Goal: Complete application form: Complete application form

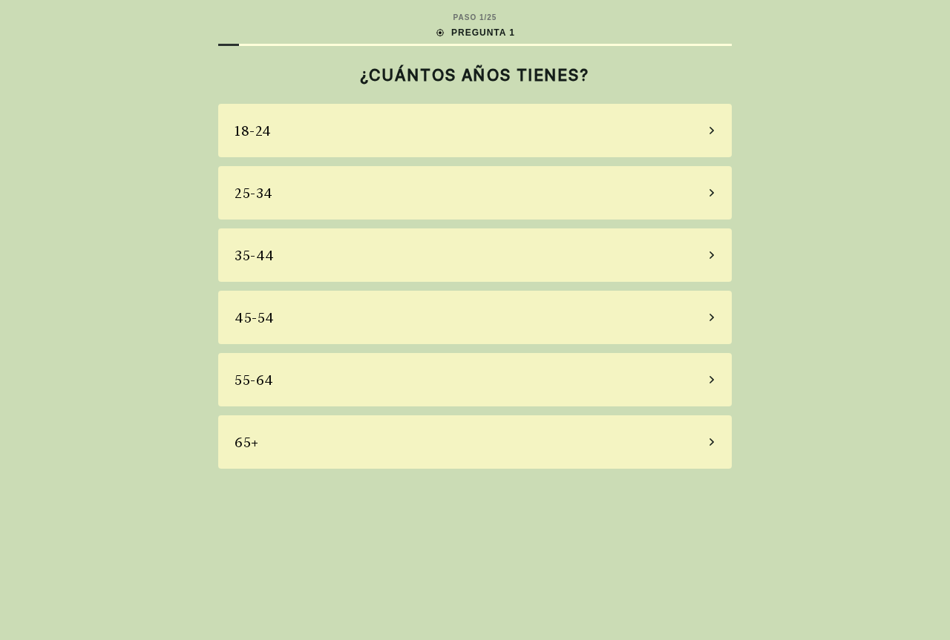
click at [384, 255] on div "35-44" at bounding box center [474, 255] width 513 height 53
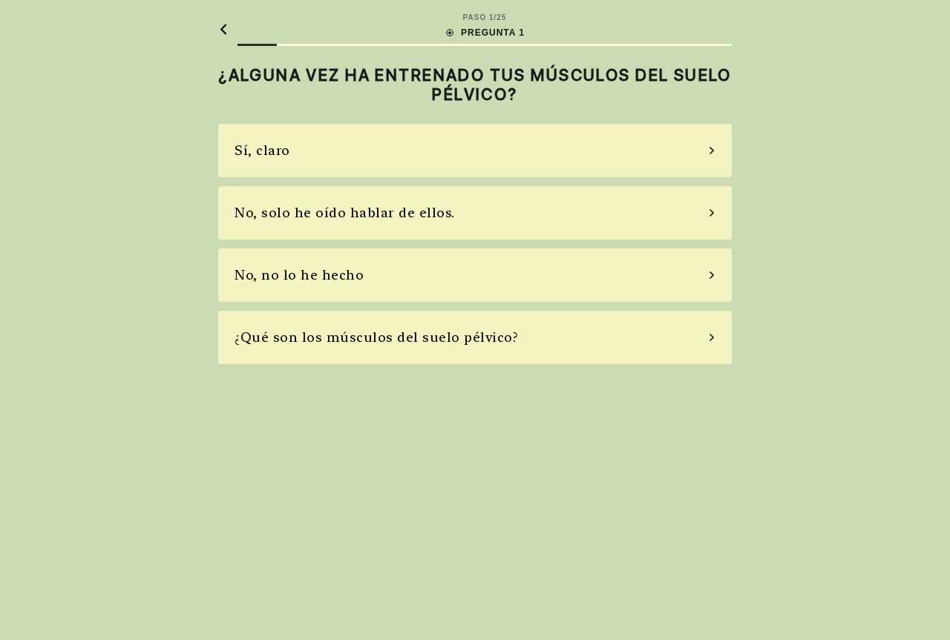
click at [425, 210] on font "No, solo he oído hablar de ellos." at bounding box center [344, 213] width 220 height 16
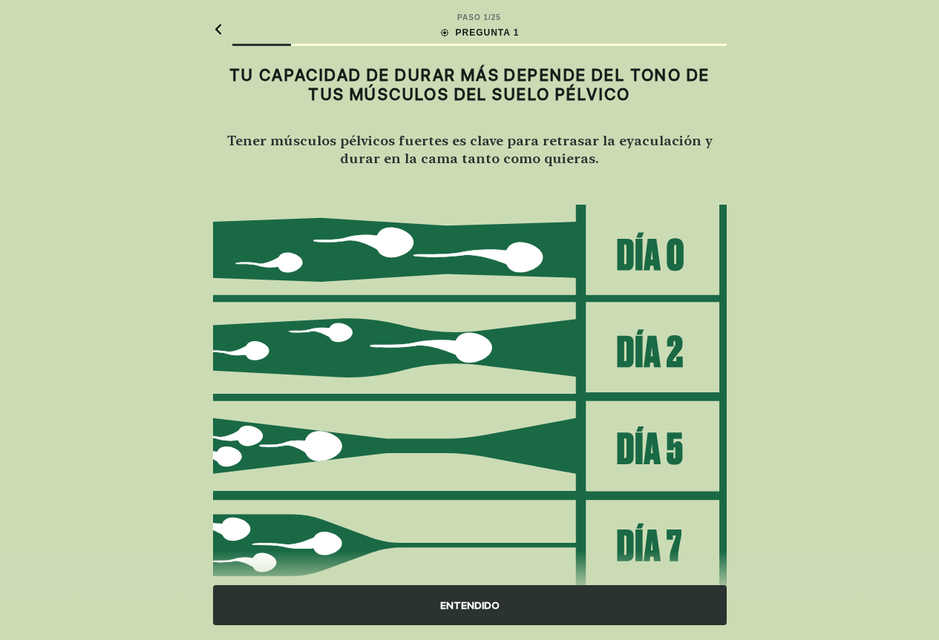
scroll to position [52, 0]
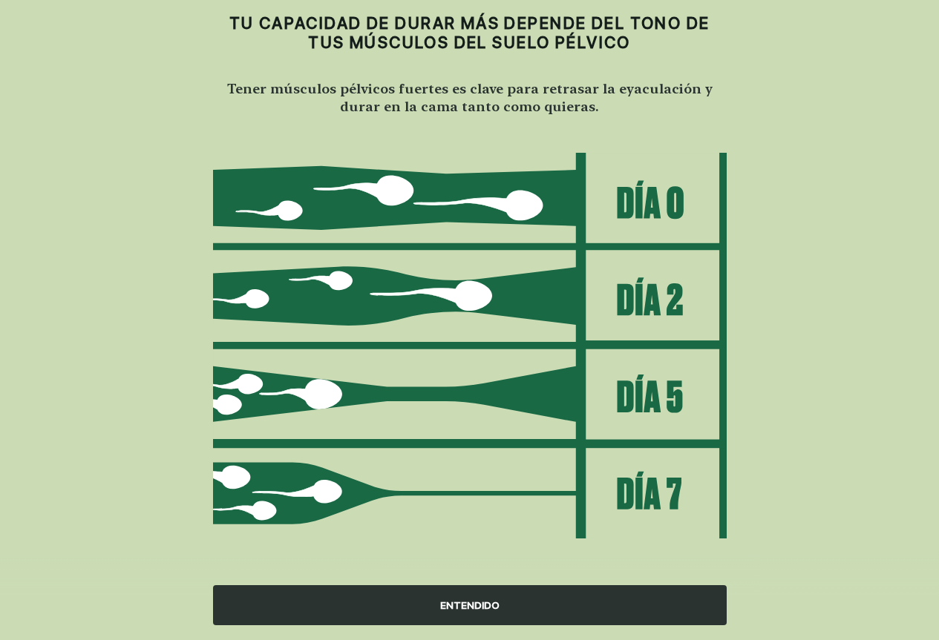
click at [487, 598] on font "ENTENDIDO" at bounding box center [469, 606] width 59 height 16
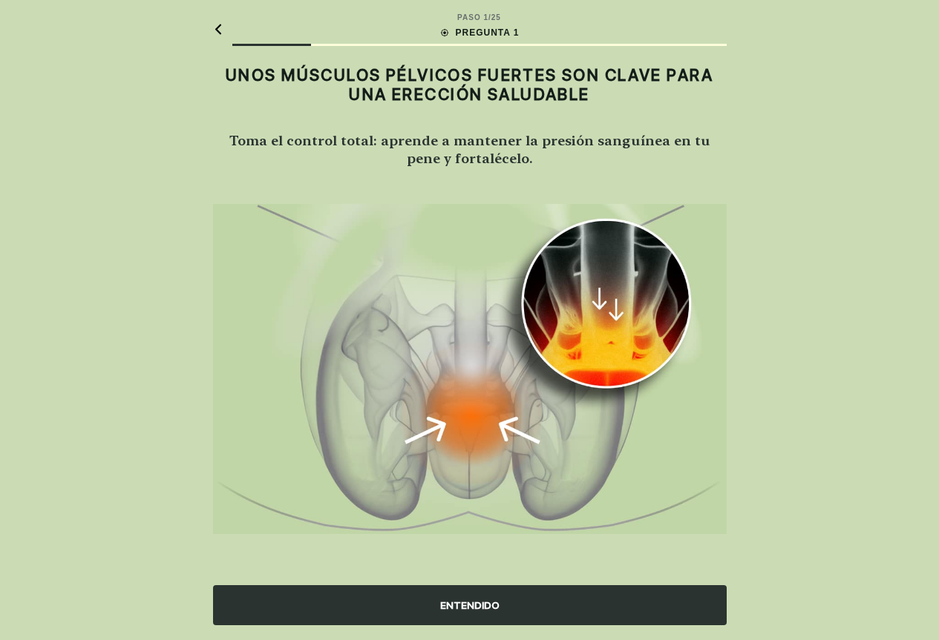
scroll to position [0, 0]
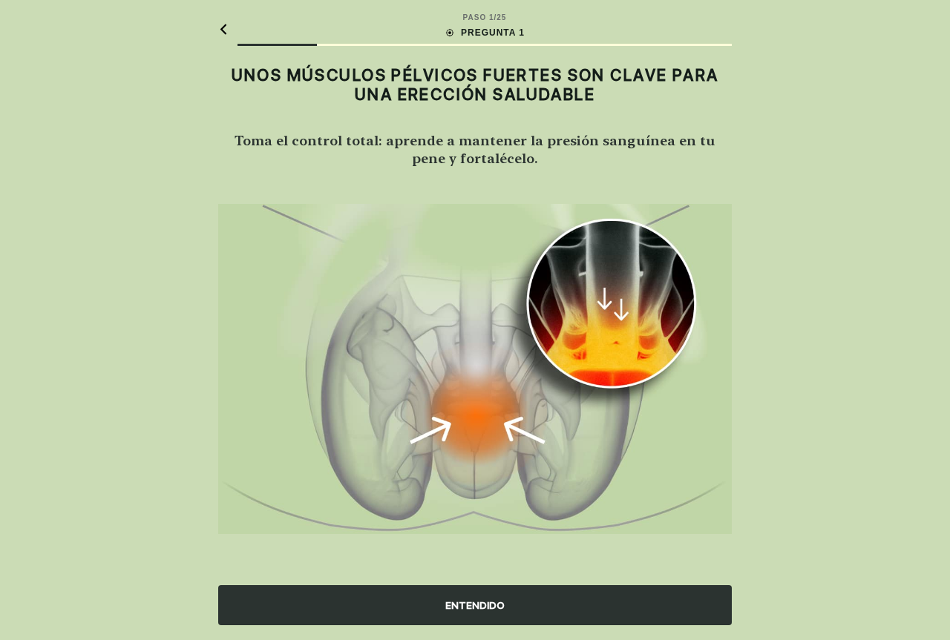
click at [513, 592] on div "ENTENDIDO" at bounding box center [474, 605] width 513 height 40
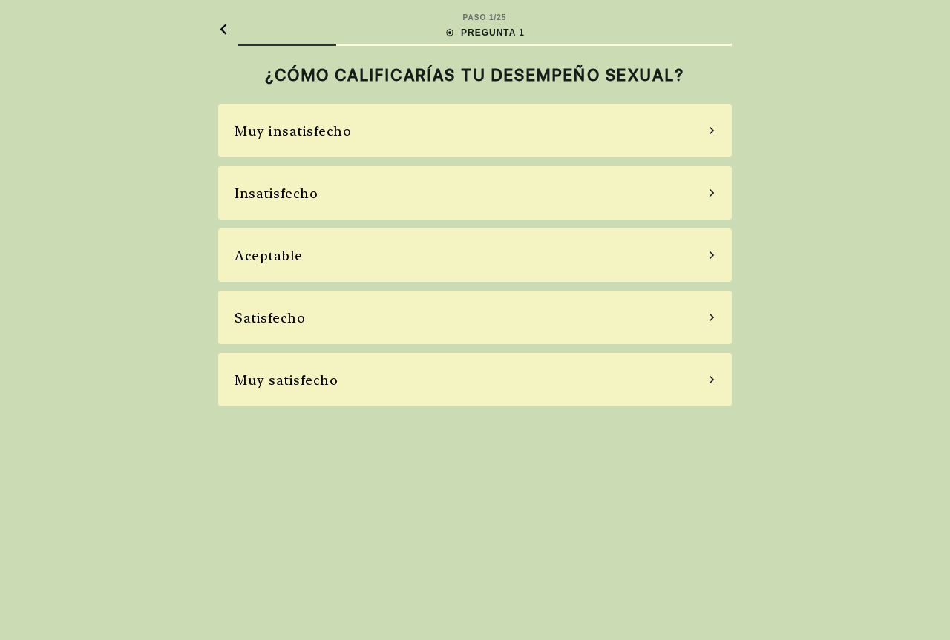
click at [335, 249] on div "Aceptable" at bounding box center [474, 255] width 513 height 53
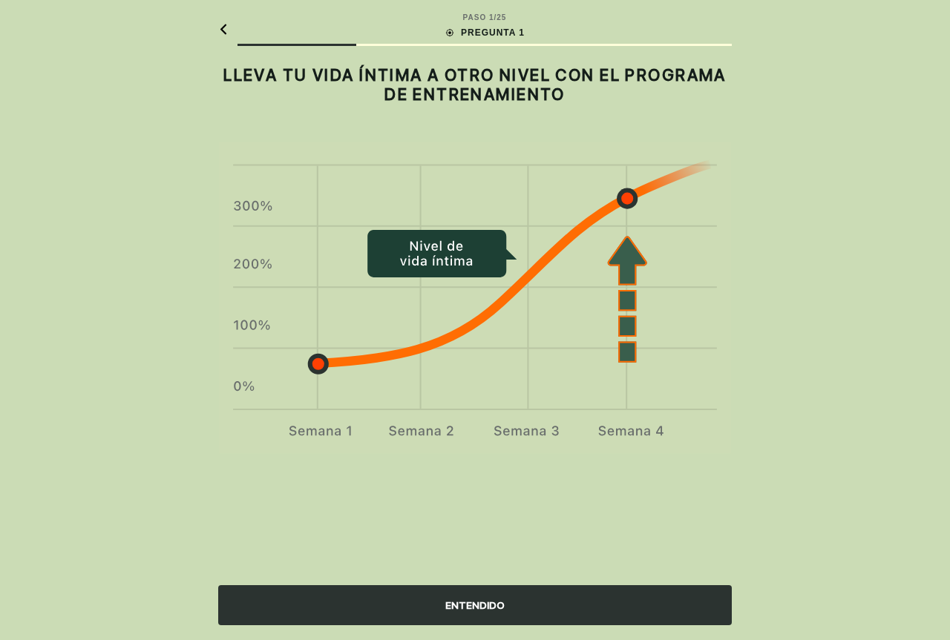
click at [473, 609] on font "ENTENDIDO" at bounding box center [474, 606] width 59 height 12
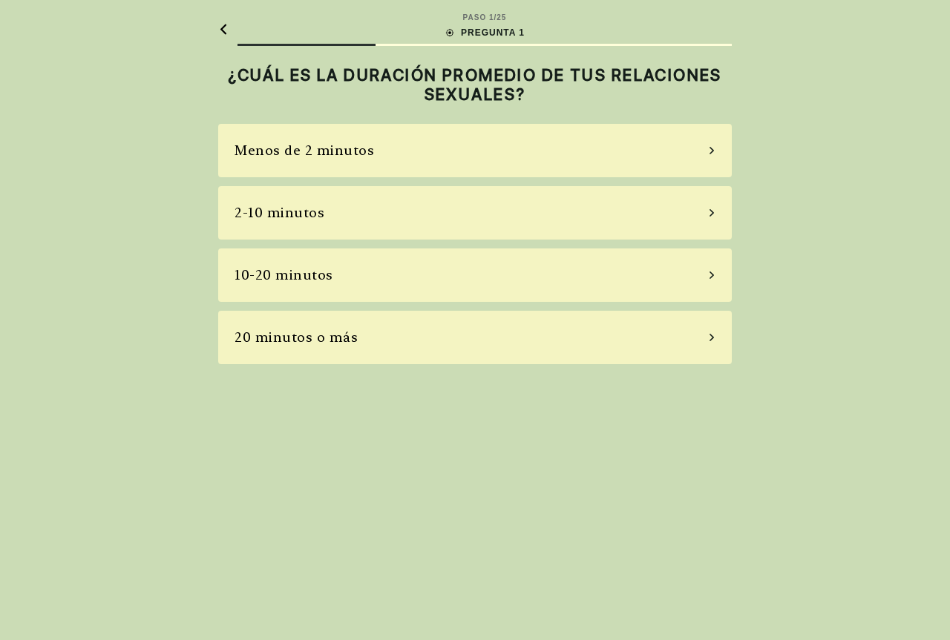
click at [321, 278] on font "10-20 minutos" at bounding box center [283, 275] width 99 height 16
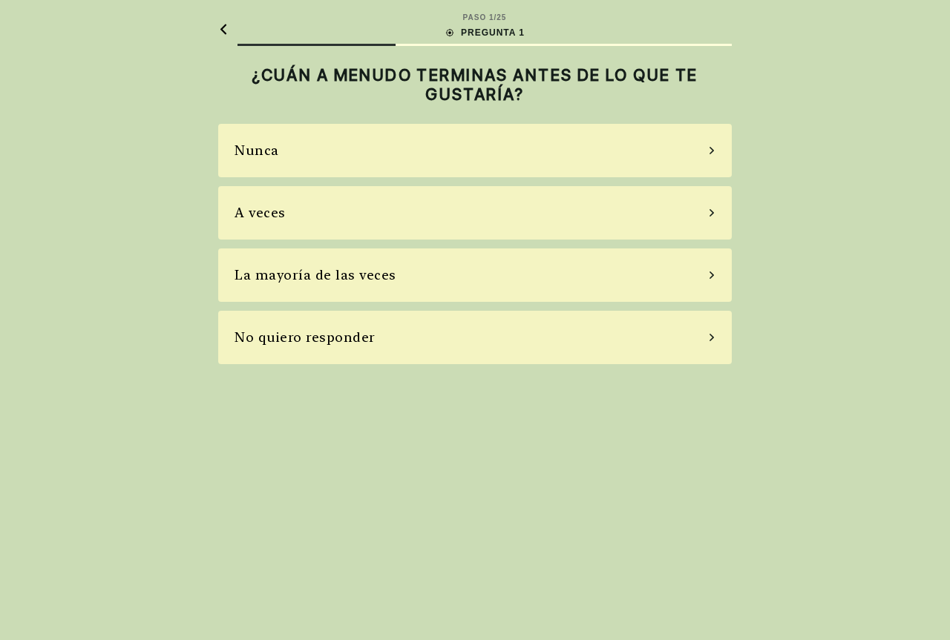
click at [334, 163] on div "Nunca" at bounding box center [474, 150] width 513 height 53
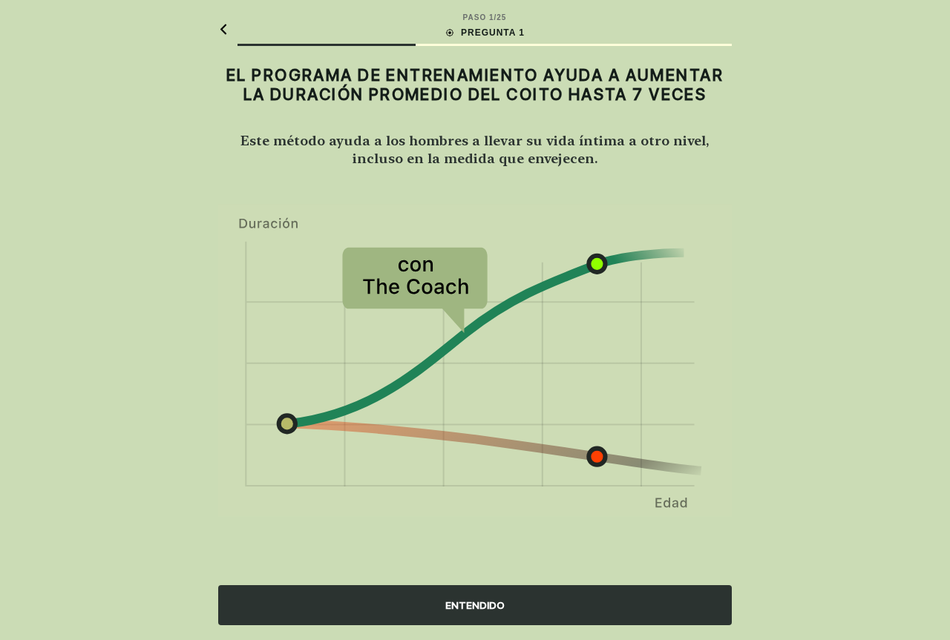
click at [501, 601] on font "ENTENDIDO" at bounding box center [474, 606] width 59 height 12
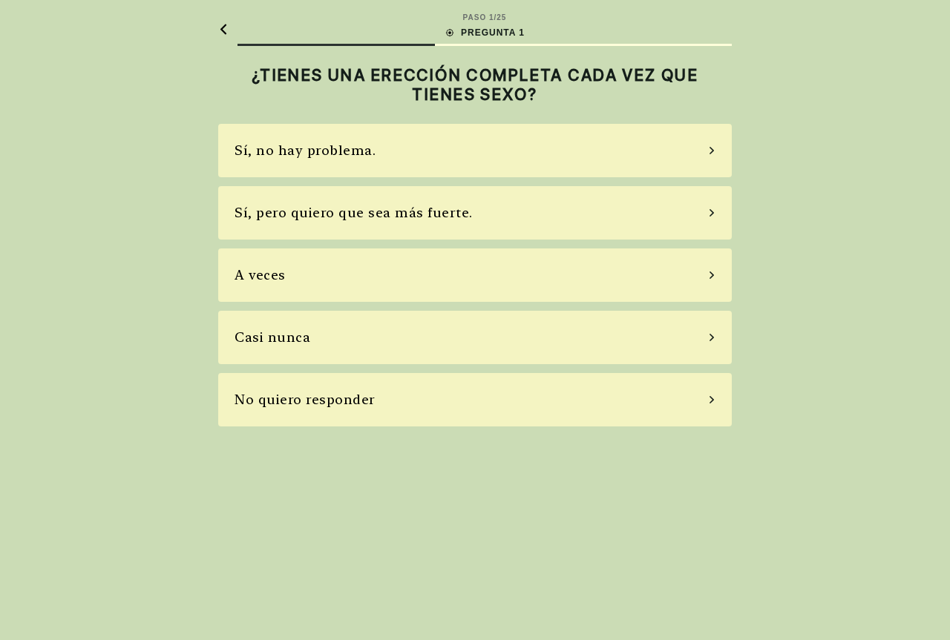
click at [404, 208] on font "Sí, pero quiero que sea más fuerte." at bounding box center [353, 213] width 238 height 16
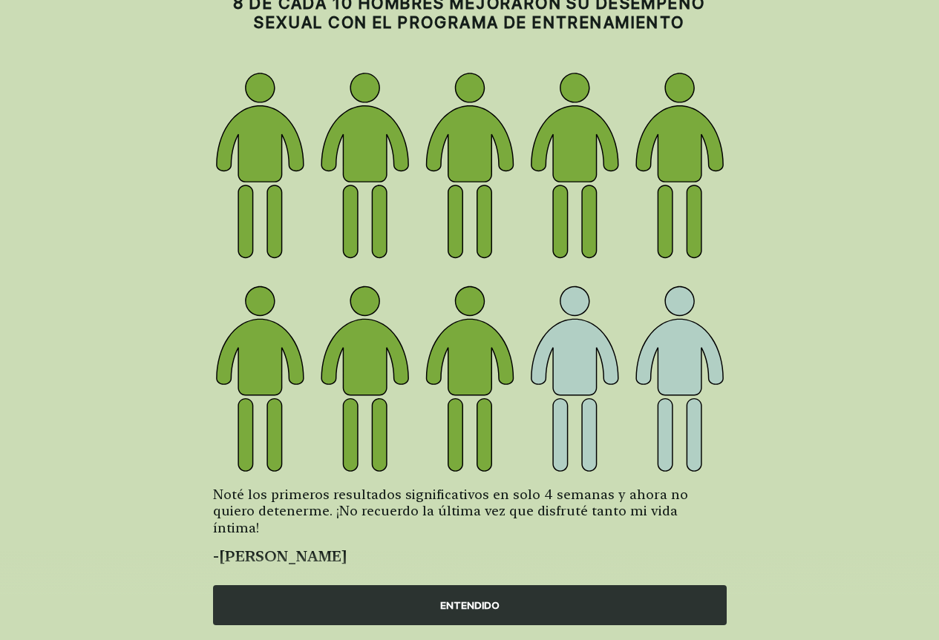
scroll to position [81, 0]
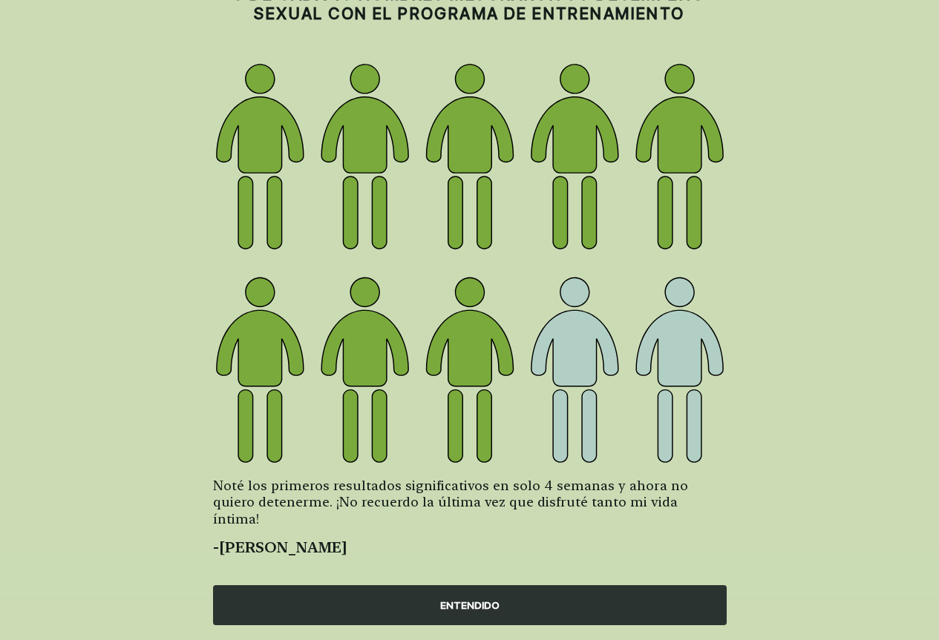
click at [491, 605] on font "ENTENDIDO" at bounding box center [469, 606] width 59 height 12
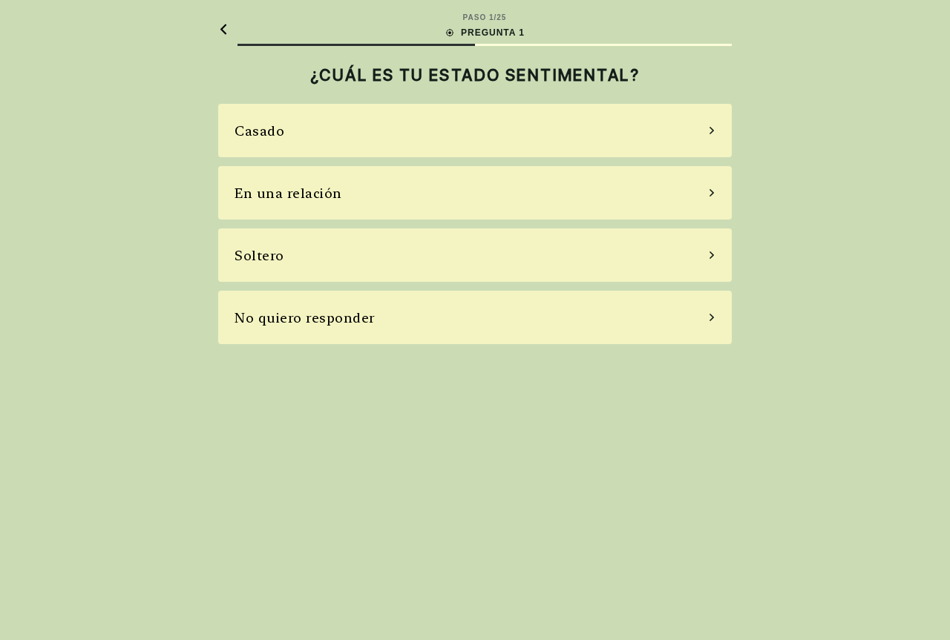
click at [272, 261] on font "Soltero" at bounding box center [259, 256] width 50 height 16
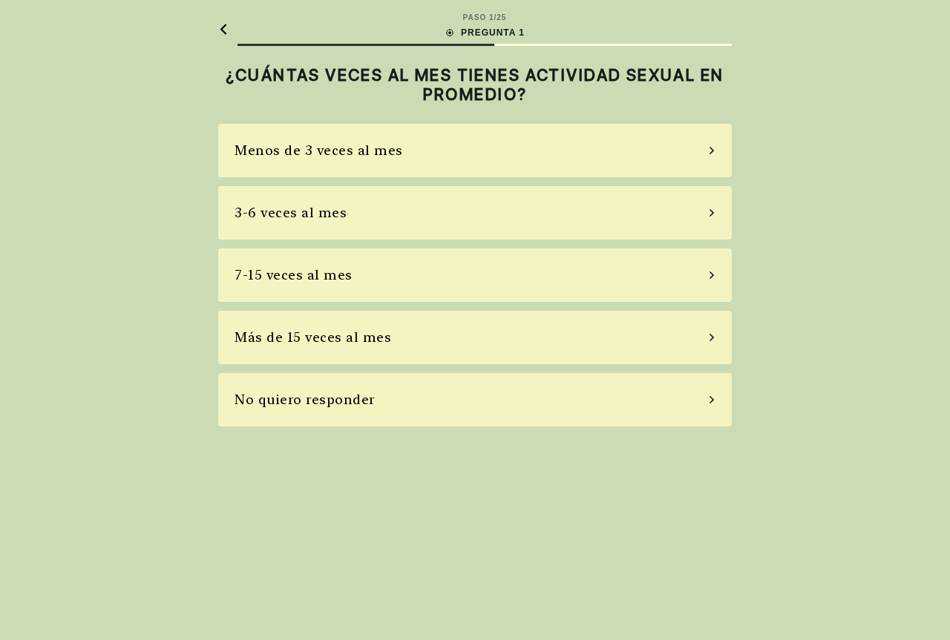
click at [332, 405] on font "No quiero responder" at bounding box center [304, 400] width 141 height 16
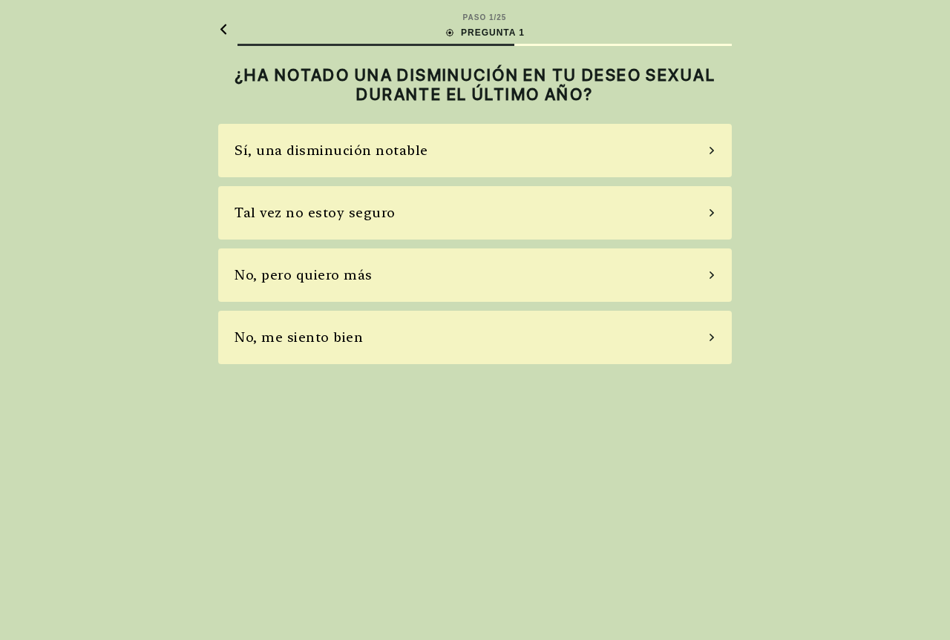
click at [332, 277] on font "No, pero quiero más" at bounding box center [303, 275] width 138 height 16
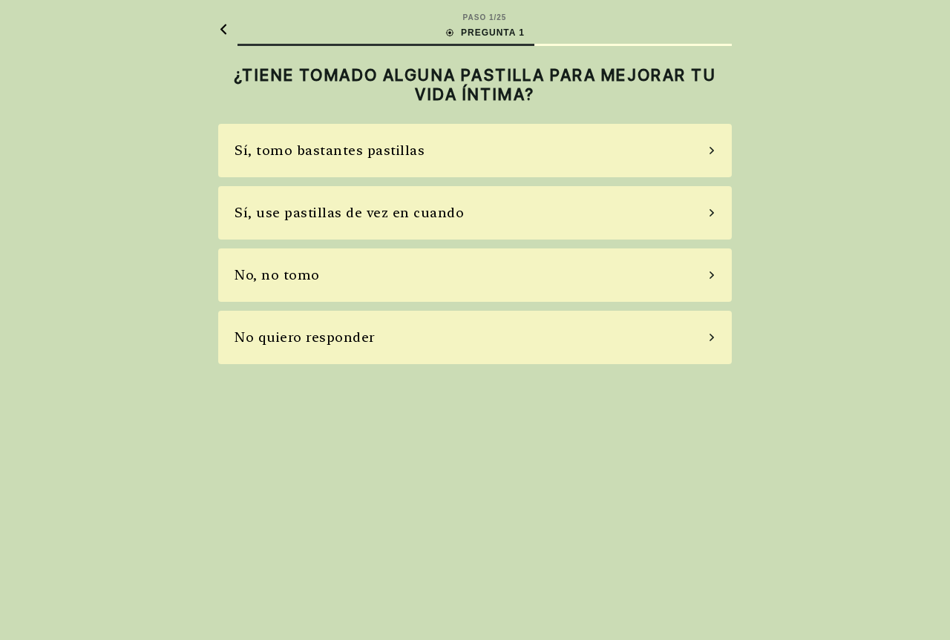
click at [300, 275] on font "No, no tomo" at bounding box center [276, 275] width 85 height 16
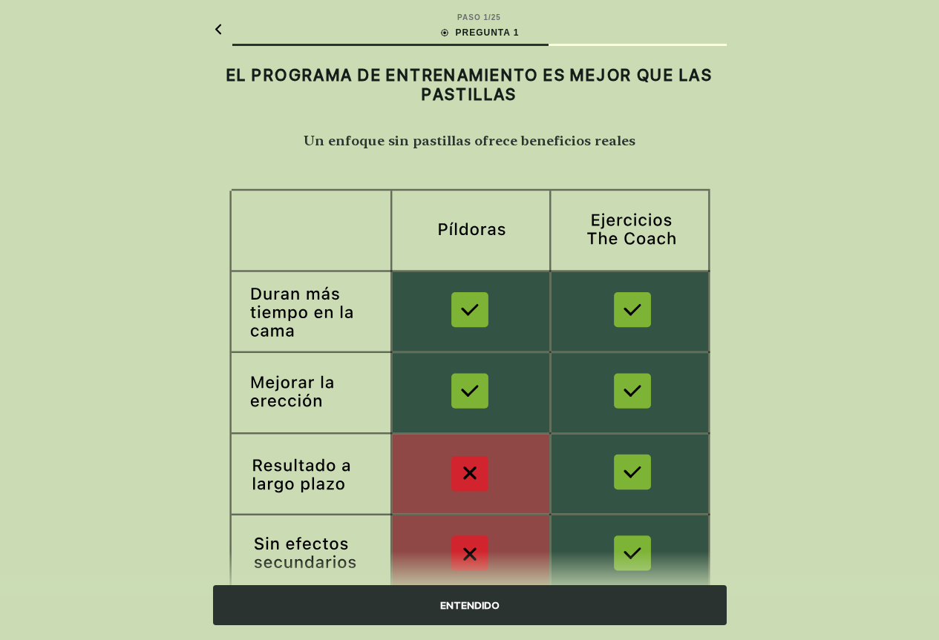
scroll to position [147, 0]
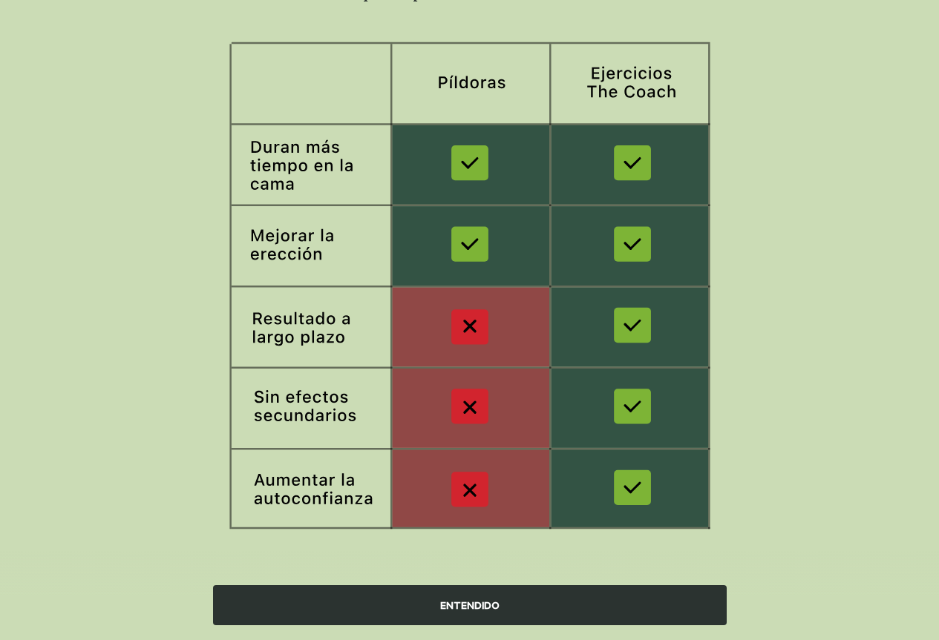
click at [489, 604] on font "ENTENDIDO" at bounding box center [469, 606] width 59 height 12
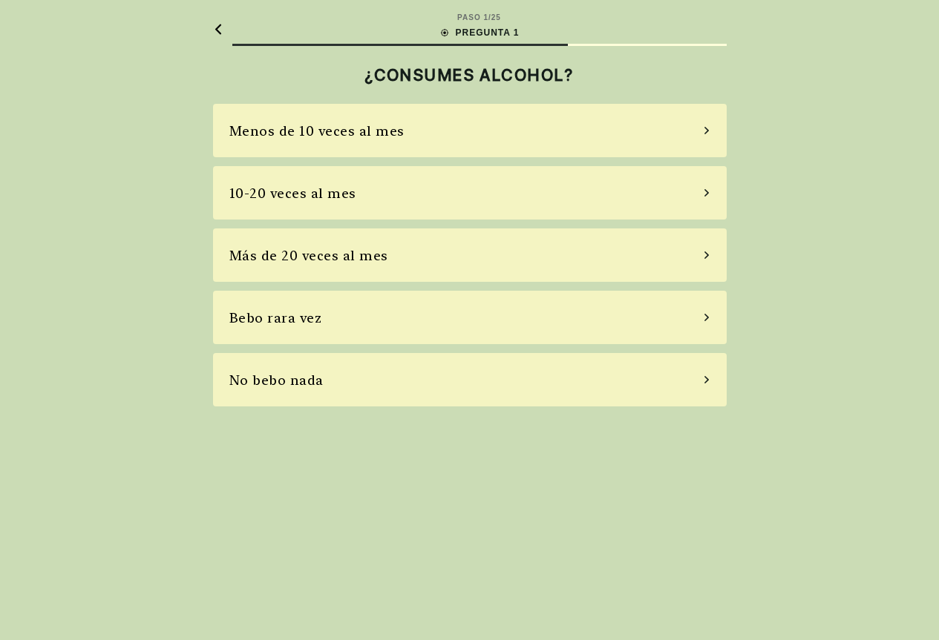
scroll to position [0, 0]
click at [318, 384] on font "No bebo nada" at bounding box center [281, 380] width 94 height 16
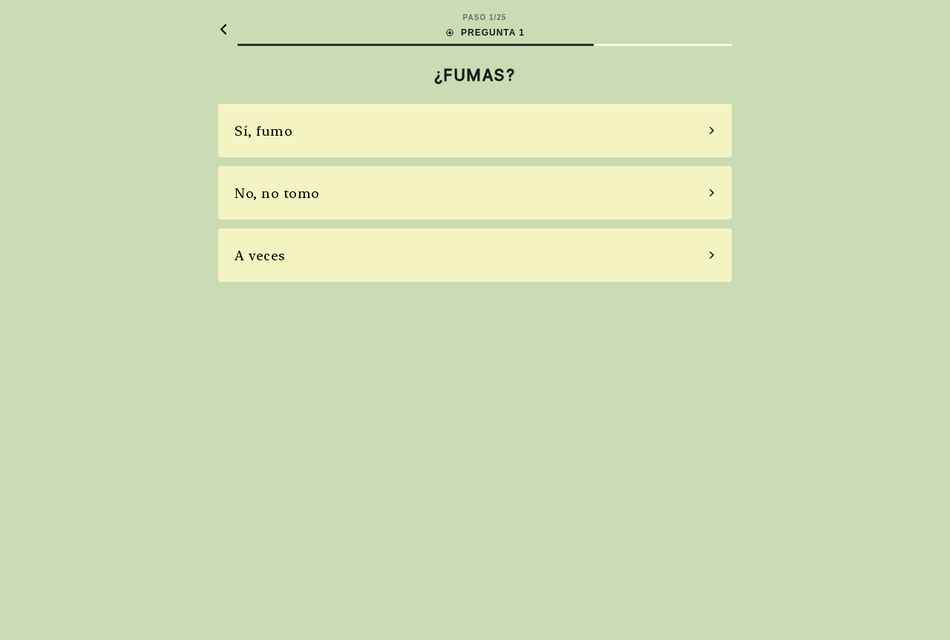
click at [297, 195] on font "No, no tomo" at bounding box center [276, 193] width 85 height 16
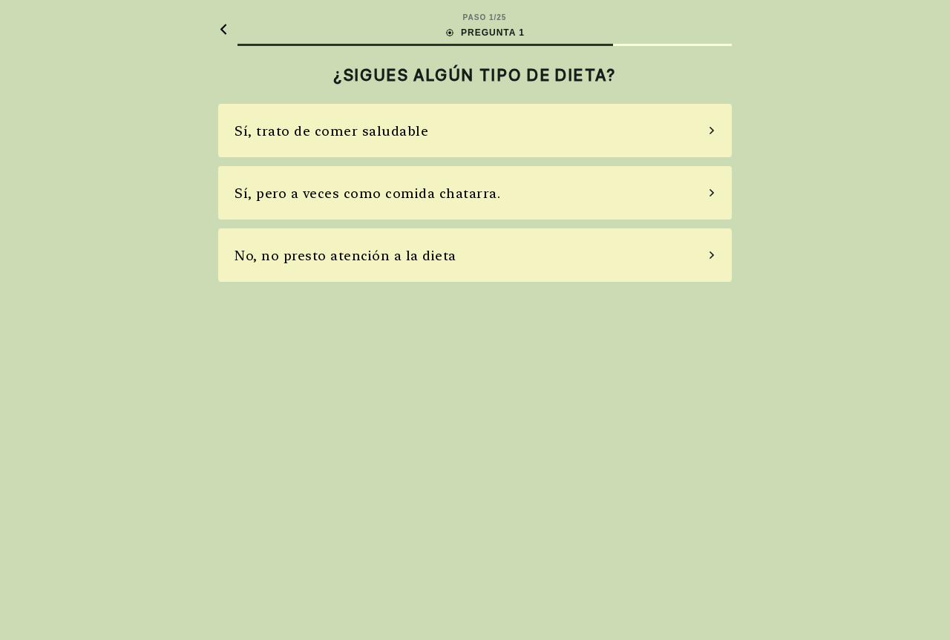
click at [356, 135] on font "Sí, trato de comer saludable" at bounding box center [331, 131] width 194 height 16
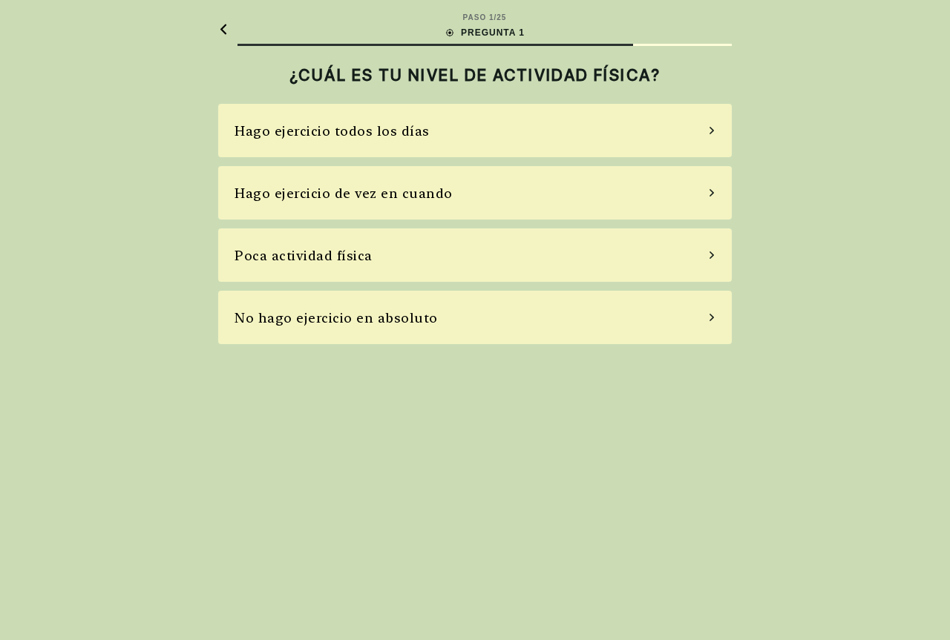
click at [370, 190] on font "Hago ejercicio de vez en cuando" at bounding box center [343, 193] width 218 height 16
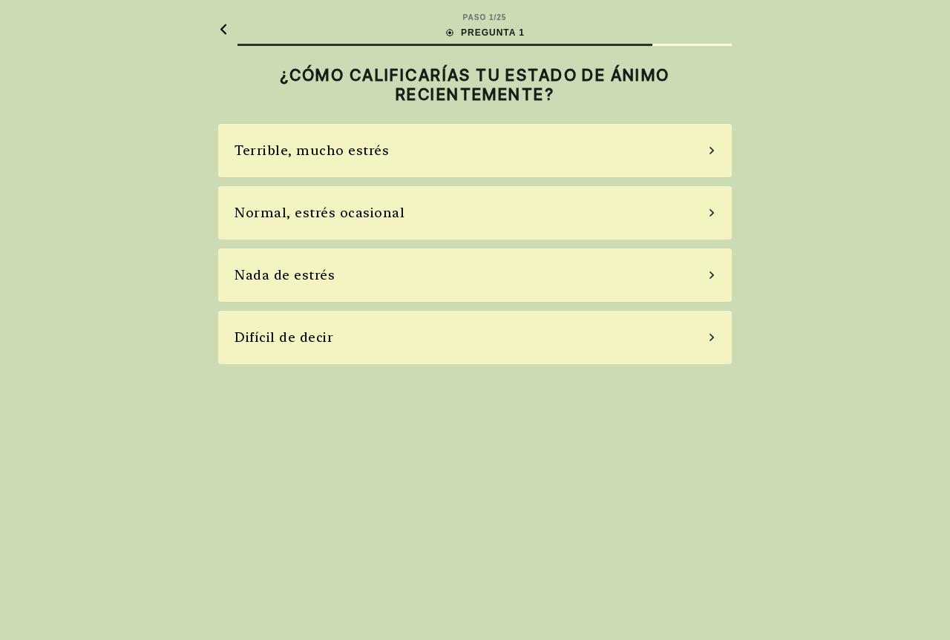
click at [306, 279] on font "Nada de estrés" at bounding box center [284, 275] width 100 height 16
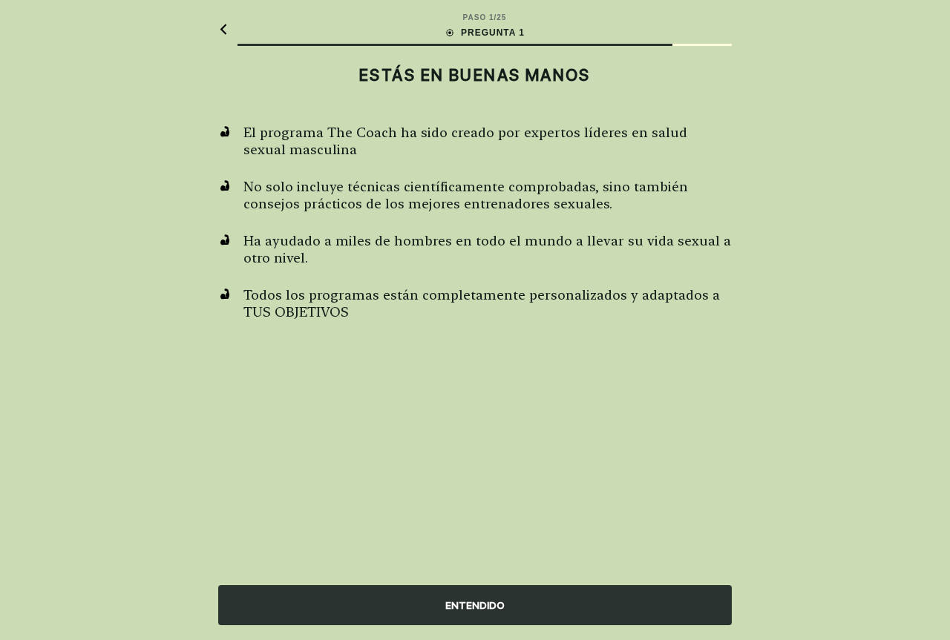
click at [482, 603] on font "ENTENDIDO" at bounding box center [474, 606] width 59 height 12
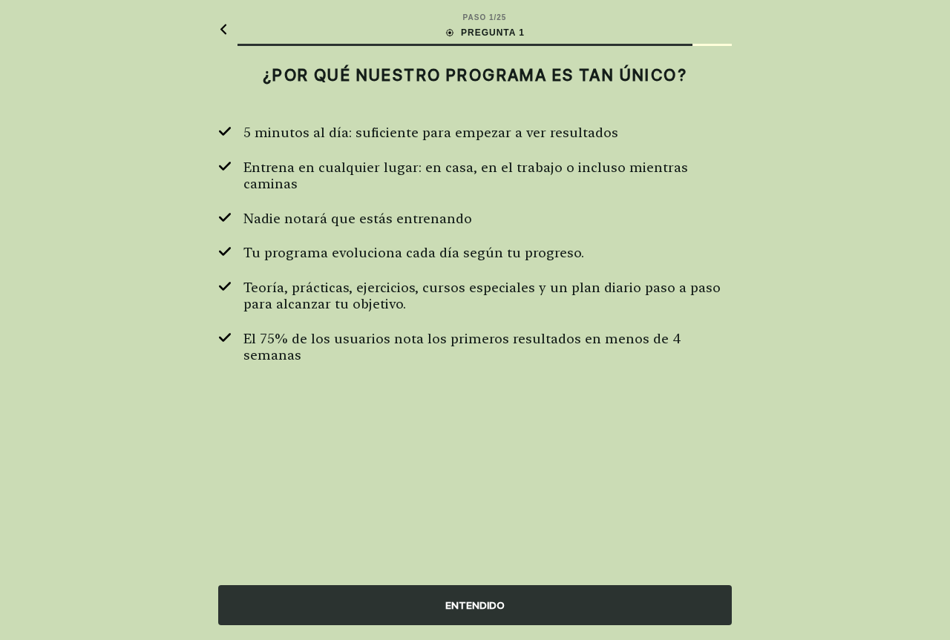
click at [485, 608] on font "ENTENDIDO" at bounding box center [474, 606] width 59 height 12
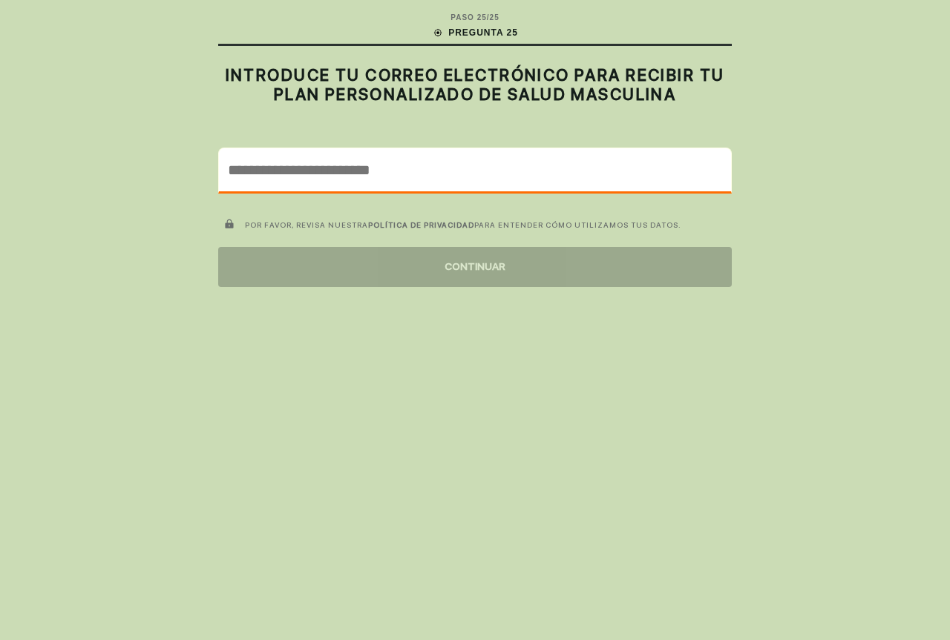
click at [393, 179] on input "email" at bounding box center [475, 169] width 512 height 43
paste input "**********"
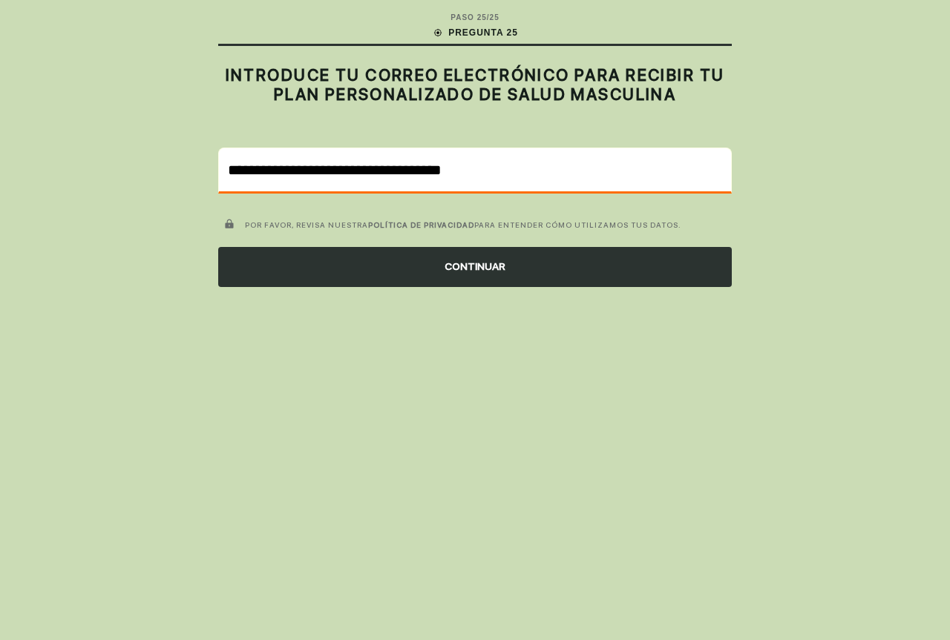
type input "**********"
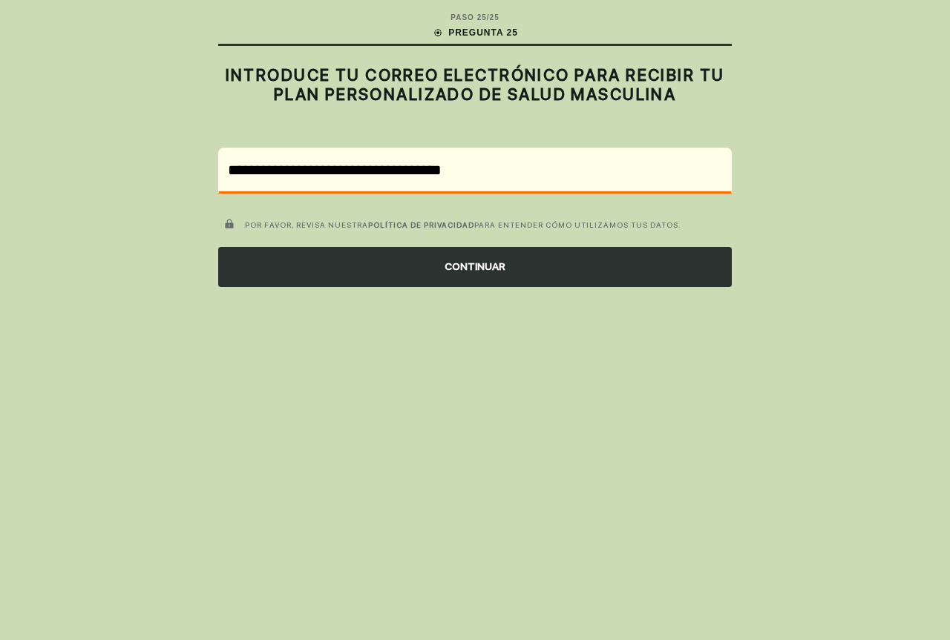
click at [487, 269] on font "CONTINUAR" at bounding box center [474, 266] width 61 height 12
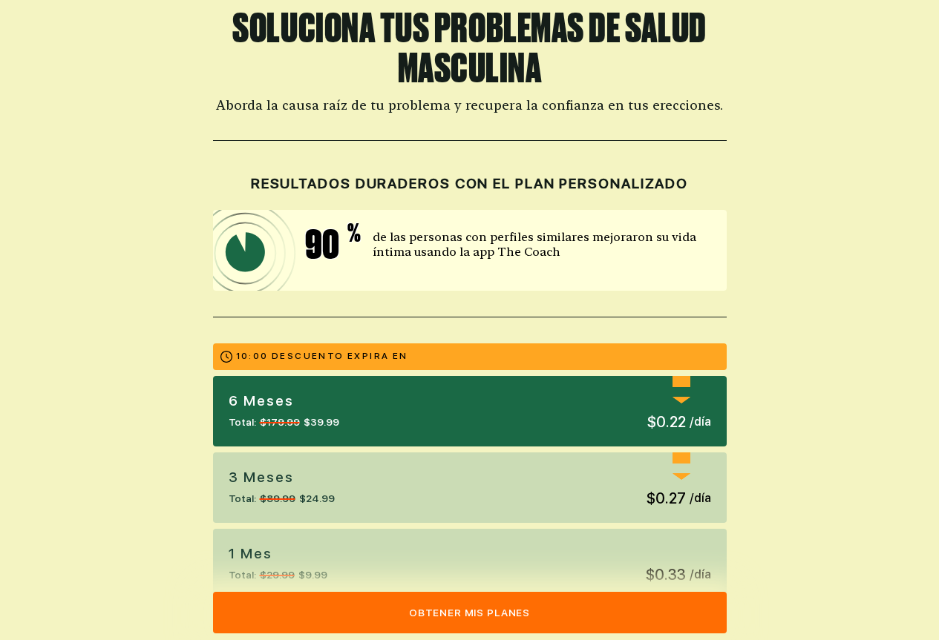
scroll to position [223, 0]
